Goal: Book appointment/travel/reservation

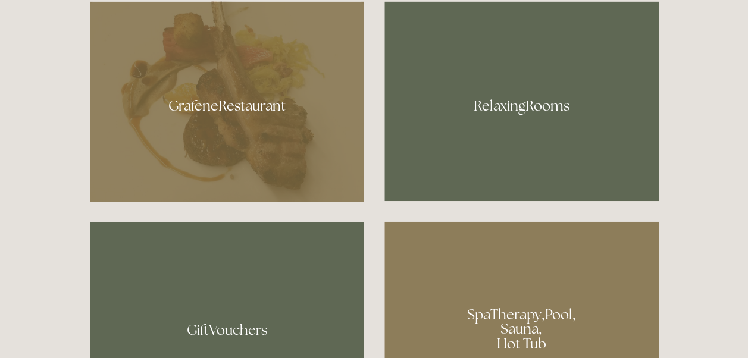
scroll to position [662, 0]
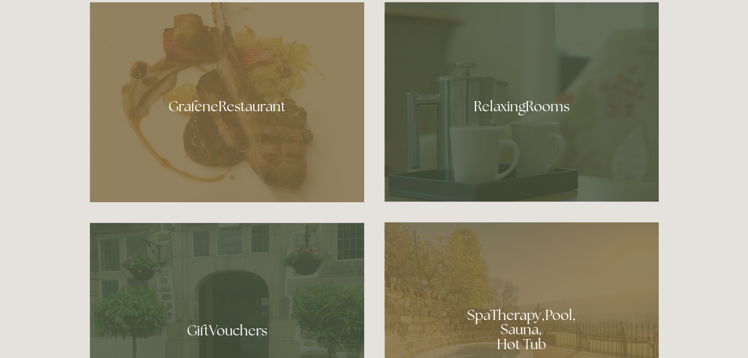
click at [574, 30] on div at bounding box center [521, 102] width 274 height 200
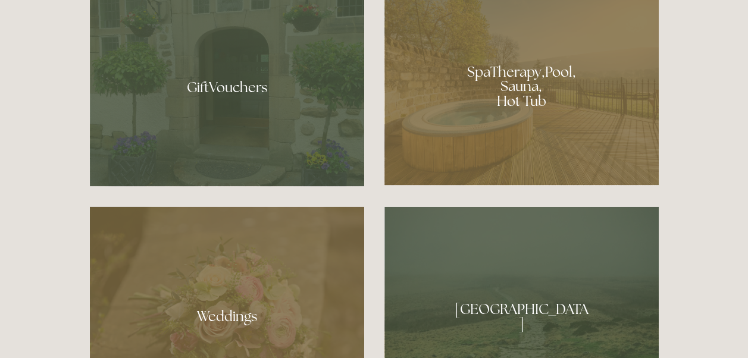
scroll to position [889, 0]
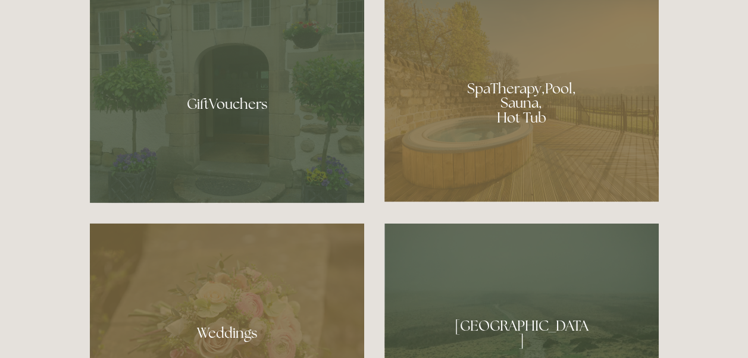
click at [561, 82] on div at bounding box center [521, 98] width 274 height 206
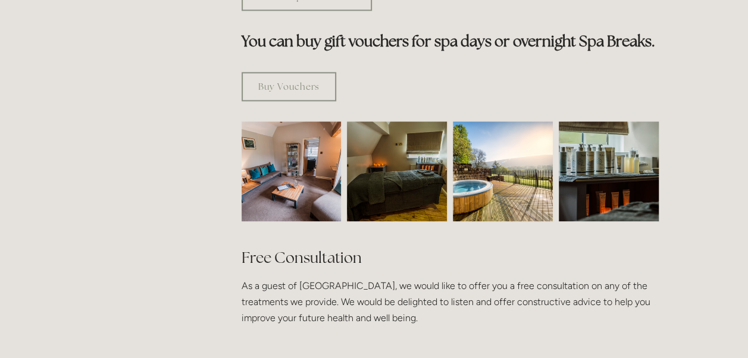
scroll to position [717, 0]
click at [285, 122] on img at bounding box center [292, 172] width 150 height 100
drag, startPoint x: 285, startPoint y: 113, endPoint x: 289, endPoint y: 90, distance: 23.5
click at [289, 122] on img at bounding box center [292, 172] width 150 height 100
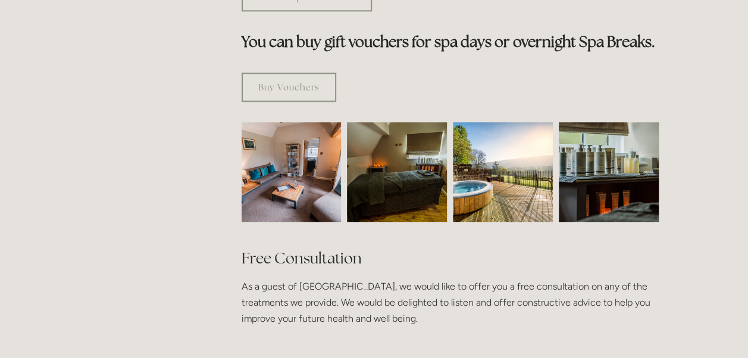
click at [289, 122] on img at bounding box center [292, 172] width 150 height 100
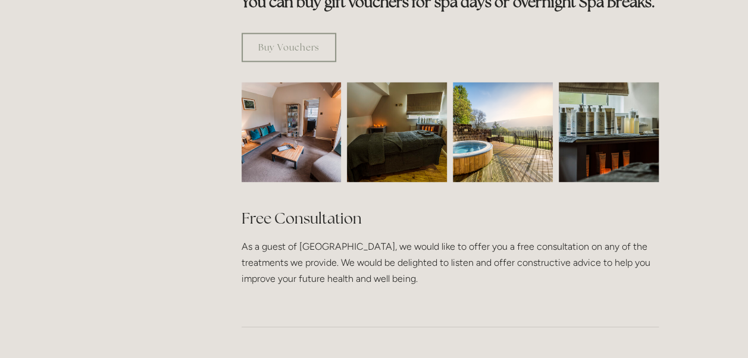
scroll to position [692, 0]
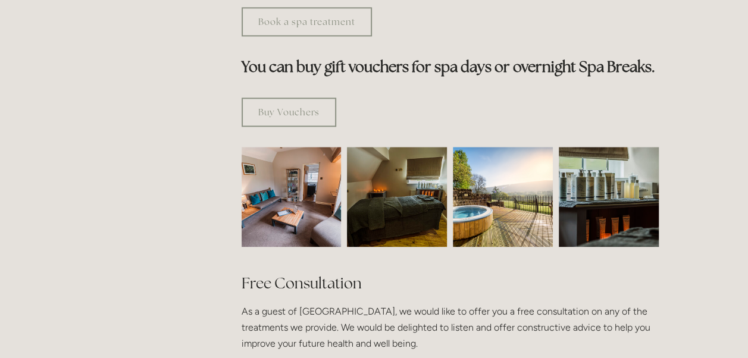
click at [365, 147] on img at bounding box center [397, 197] width 150 height 100
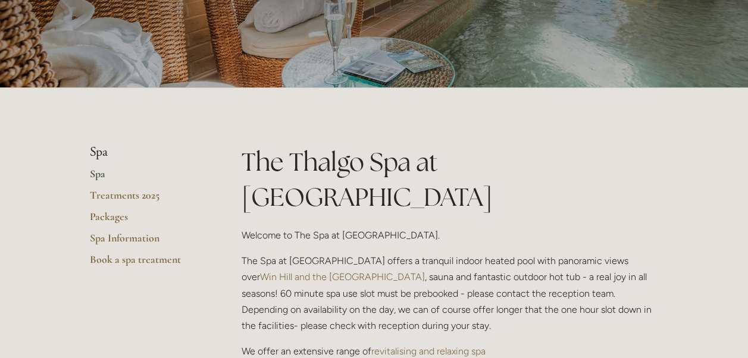
scroll to position [145, 0]
click at [140, 236] on link "Spa Information" at bounding box center [147, 242] width 114 height 21
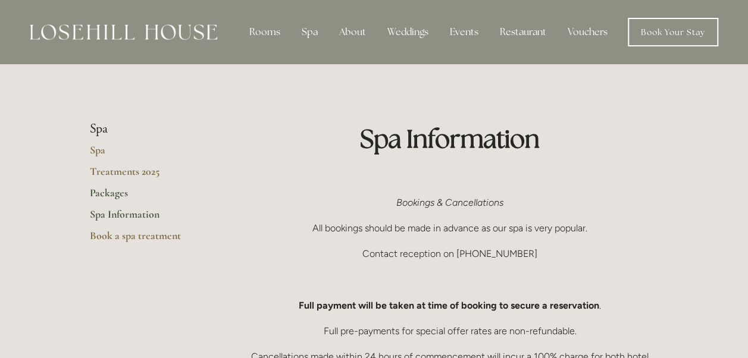
click at [123, 190] on link "Packages" at bounding box center [147, 196] width 114 height 21
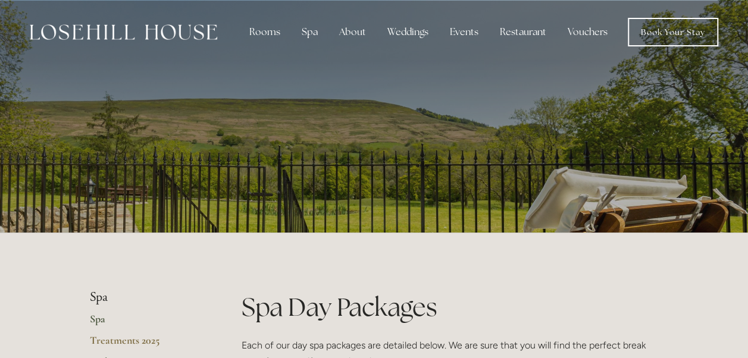
click at [105, 316] on link "Spa" at bounding box center [147, 322] width 114 height 21
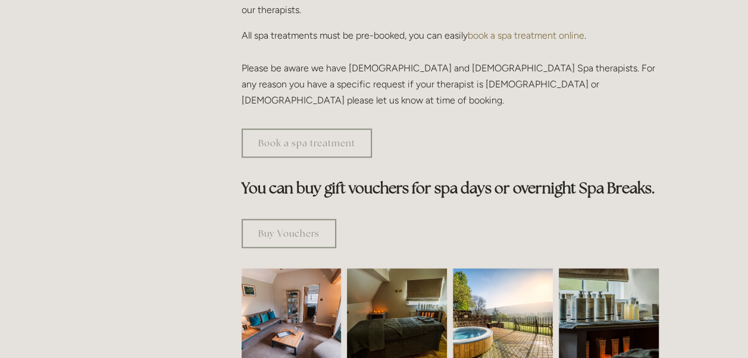
scroll to position [570, 0]
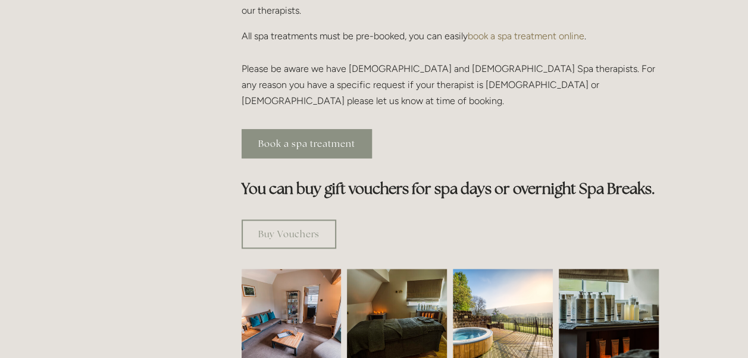
click at [324, 129] on link "Book a spa treatment" at bounding box center [307, 143] width 130 height 29
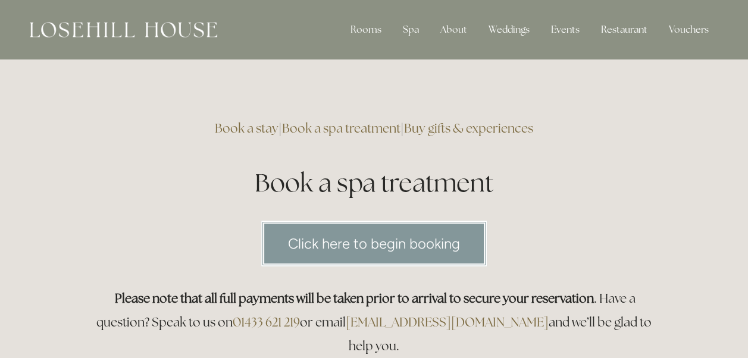
scroll to position [207, 0]
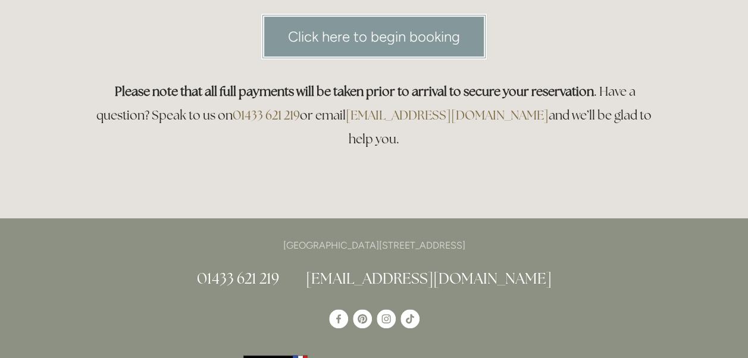
click at [393, 39] on link "Click here to begin booking" at bounding box center [374, 37] width 226 height 46
